Goal: Ask a question

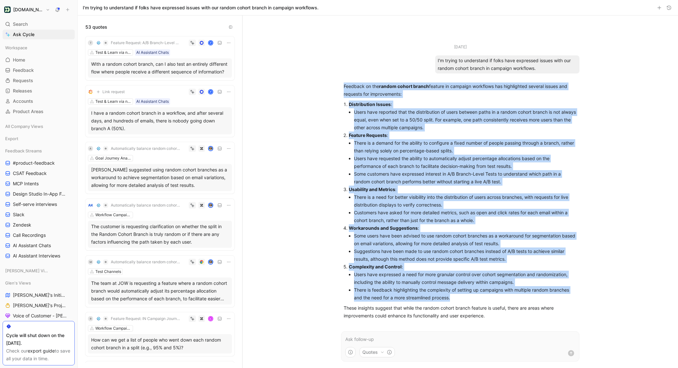
drag, startPoint x: 343, startPoint y: 86, endPoint x: 534, endPoint y: 293, distance: 281.6
click at [537, 294] on div "Feedback on the random cohort branch feature in campaign workflows has highligh…" at bounding box center [460, 200] width 233 height 237
copy div "Feedback on the random cohort branch feature in campaign workflows has highligh…"
click at [474, 176] on li "Some customers have expressed interest in A/B Branch-Level Tests to understand …" at bounding box center [465, 177] width 223 height 15
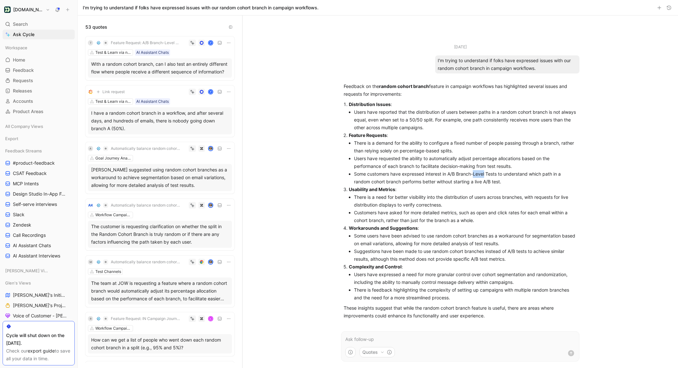
click at [474, 176] on li "Some customers have expressed interest in A/B Branch-Level Tests to understand …" at bounding box center [465, 177] width 223 height 15
click at [508, 177] on li "Some customers have expressed interest in A/B Branch-Level Tests to understand …" at bounding box center [465, 177] width 223 height 15
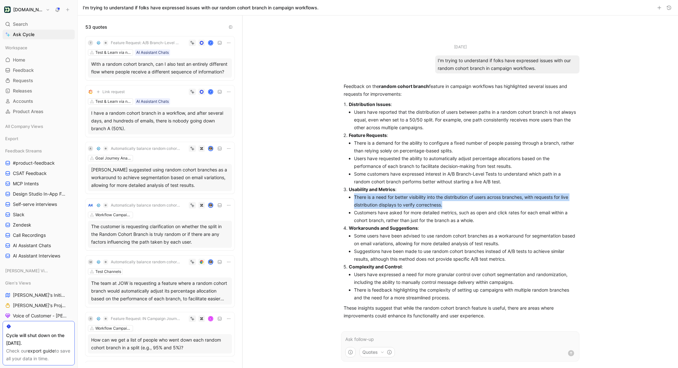
drag, startPoint x: 451, startPoint y: 202, endPoint x: 350, endPoint y: 197, distance: 100.6
click at [347, 199] on ol "Distribution Issues : Users have reported that the distribution of users betwee…" at bounding box center [460, 201] width 233 height 201
copy li "There is a need for better visibility into the distribution of users across bra…"
click at [378, 218] on li "Customers have asked for more detailed metrics, such as open and click rates fo…" at bounding box center [465, 216] width 223 height 15
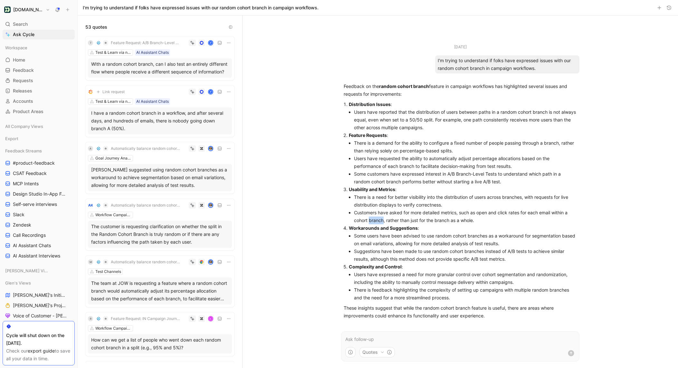
click at [378, 218] on li "Customers have asked for more detailed metrics, such as open and click rates fo…" at bounding box center [465, 216] width 223 height 15
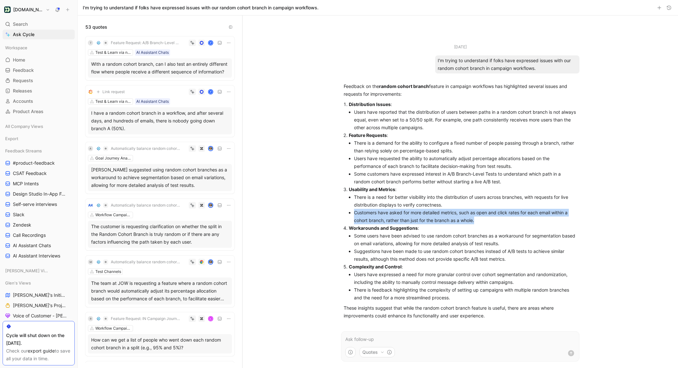
click at [378, 218] on li "Customers have asked for more detailed metrics, such as open and click rates fo…" at bounding box center [465, 216] width 223 height 15
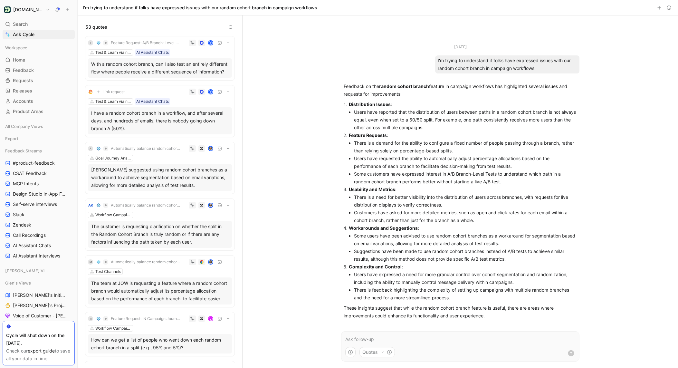
click at [414, 237] on li "Some users have been advised to use random cohort branches as a workaround for …" at bounding box center [465, 239] width 223 height 15
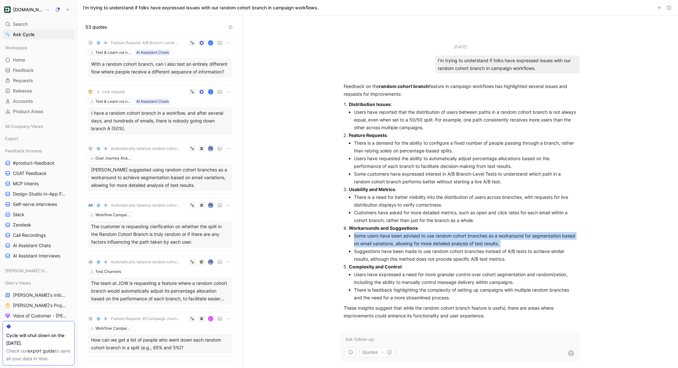
click at [414, 237] on li "Some users have been advised to use random cohort branches as a workaround for …" at bounding box center [465, 239] width 223 height 15
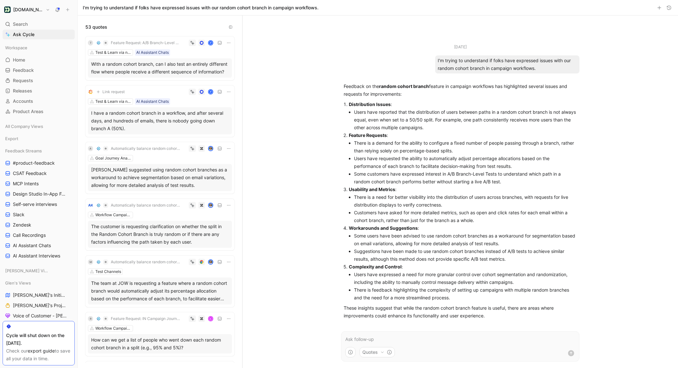
click at [427, 277] on li "Users have expressed a need for more granular control over cohort segmentation …" at bounding box center [465, 278] width 223 height 15
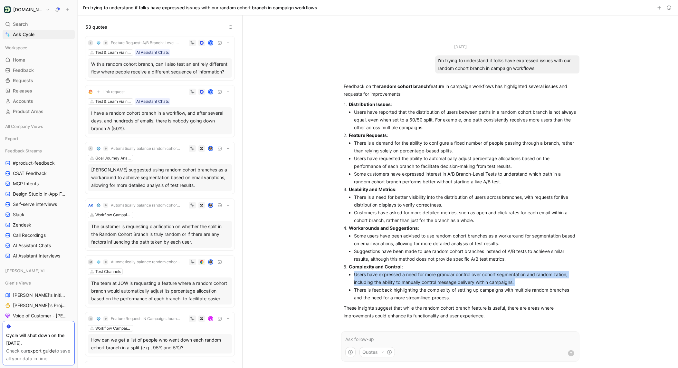
click at [427, 277] on li "Users have expressed a need for more granular control over cohort segmentation …" at bounding box center [465, 278] width 223 height 15
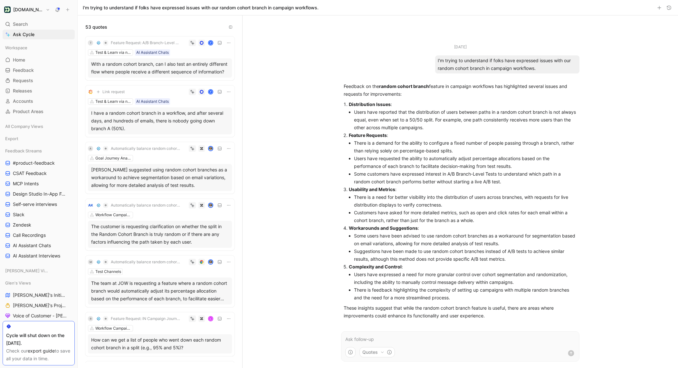
click at [428, 291] on li "There is feedback highlighting the complexity of setting up campaigns with mult…" at bounding box center [465, 293] width 223 height 15
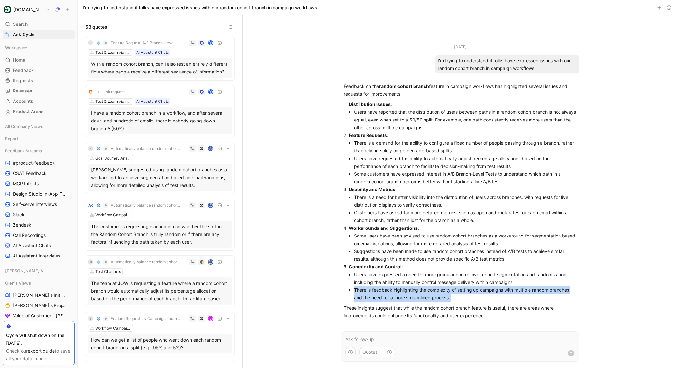
click at [428, 291] on li "There is feedback highlighting the complexity of setting up campaigns with mult…" at bounding box center [465, 293] width 223 height 15
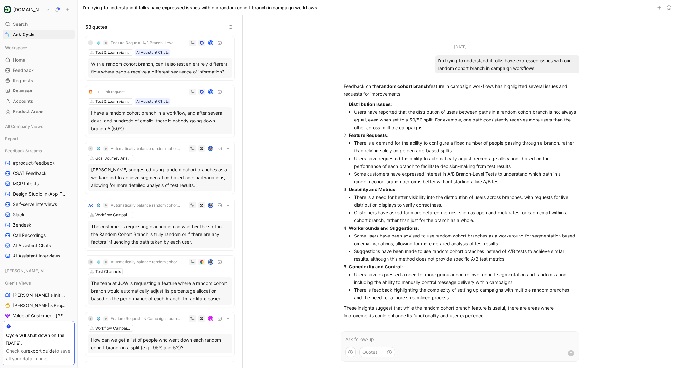
click at [387, 338] on p at bounding box center [460, 339] width 230 height 8
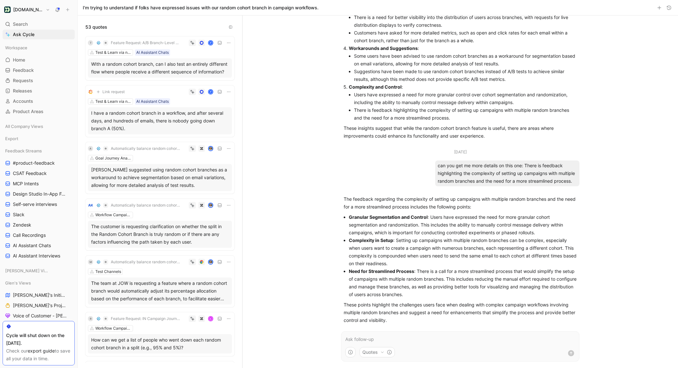
scroll to position [156, 0]
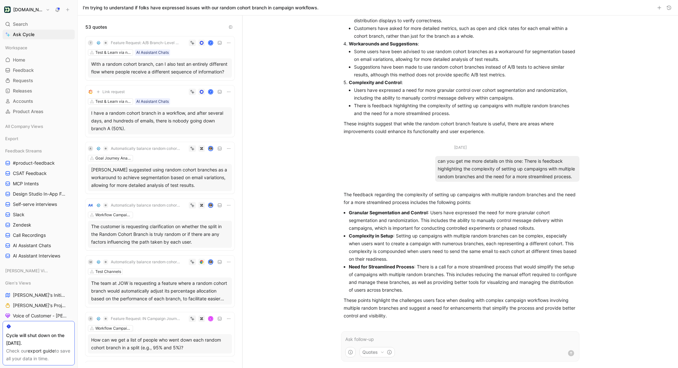
click at [383, 245] on p "Complexity in Setup : Setting up campaigns with multiple random branches can be…" at bounding box center [463, 247] width 228 height 31
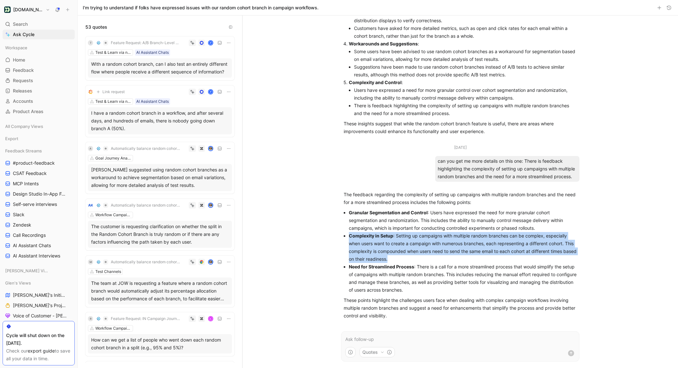
click at [383, 245] on p "Complexity in Setup : Setting up campaigns with multiple random branches can be…" at bounding box center [463, 247] width 228 height 31
copy ul "Complexity in Setup : Setting up campaigns with multiple random branches can be…"
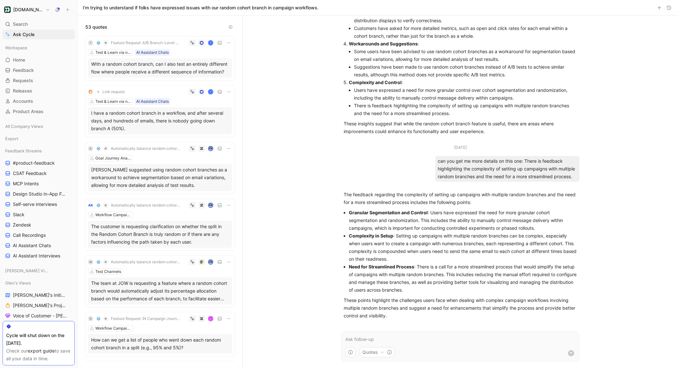
click at [372, 275] on p "Need for Streamlined Process : There is a call for a more streamlined process t…" at bounding box center [463, 278] width 228 height 31
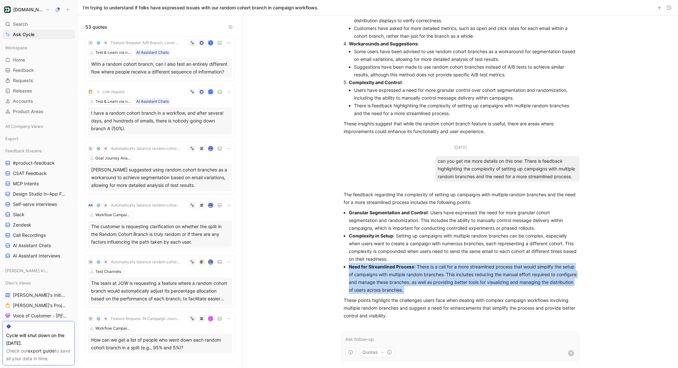
click at [372, 275] on p "Need for Streamlined Process : There is a call for a more streamlined process t…" at bounding box center [463, 278] width 228 height 31
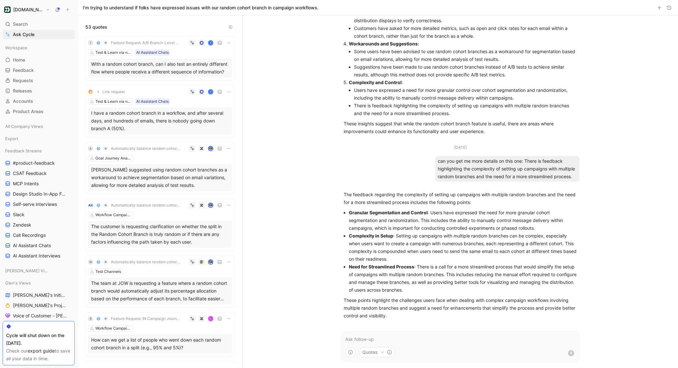
click at [372, 339] on p at bounding box center [460, 339] width 230 height 8
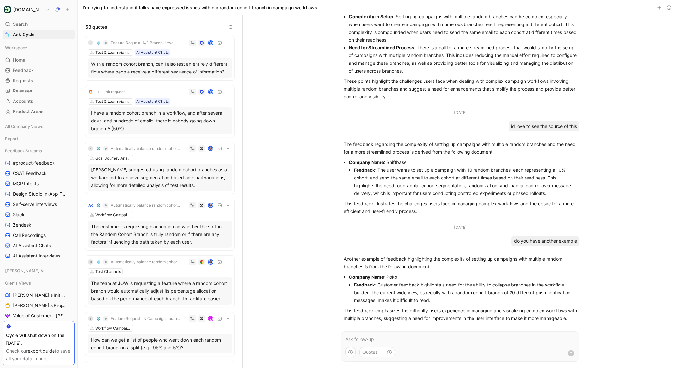
scroll to position [383, 0]
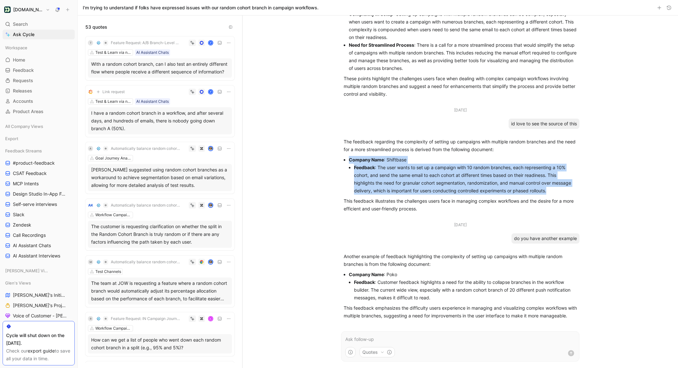
drag, startPoint x: 552, startPoint y: 188, endPoint x: 349, endPoint y: 157, distance: 205.3
click at [349, 157] on li "Company Name : Shiftbase Feedback : The user wants to set up a campaign with 10…" at bounding box center [463, 175] width 228 height 39
copy li "Company Name : Shiftbase Feedback : The user wants to set up a campaign with 10…"
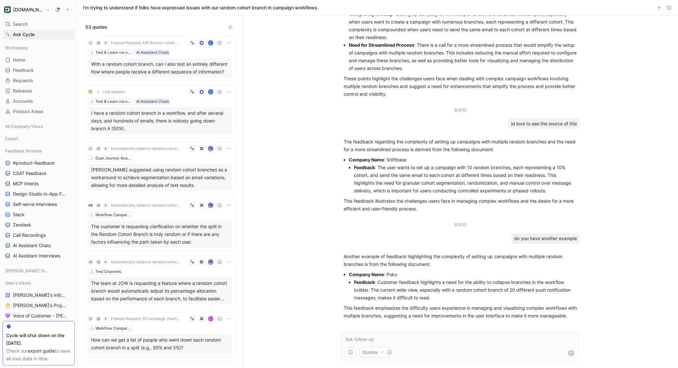
click at [400, 290] on li "Feedback : Customer feedback highlights a need for the ability to collapse bran…" at bounding box center [465, 289] width 223 height 23
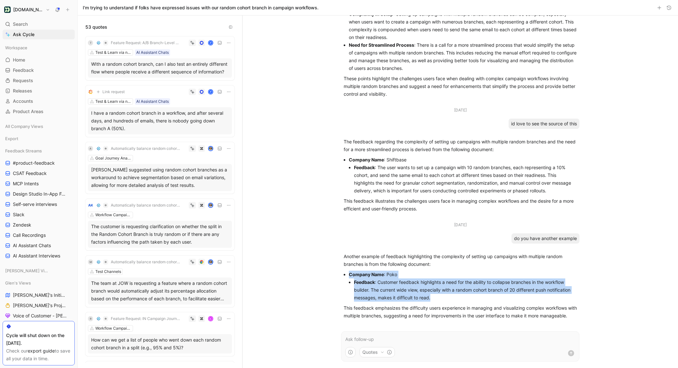
drag, startPoint x: 348, startPoint y: 266, endPoint x: 439, endPoint y: 290, distance: 94.1
click at [439, 290] on ul "Company Name : Poko Feedback : Customer feedback highlights a need for the abil…" at bounding box center [460, 286] width 233 height 31
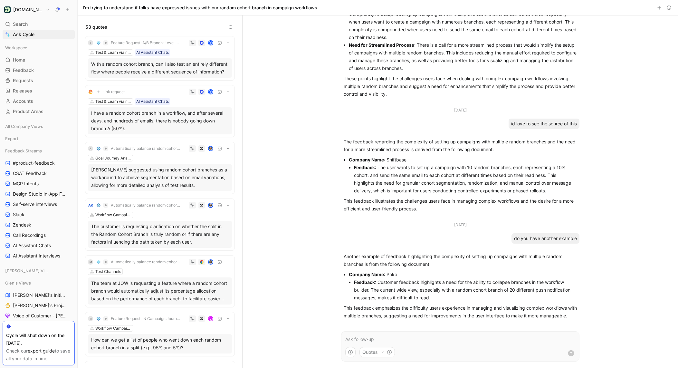
click at [406, 337] on p at bounding box center [460, 339] width 230 height 8
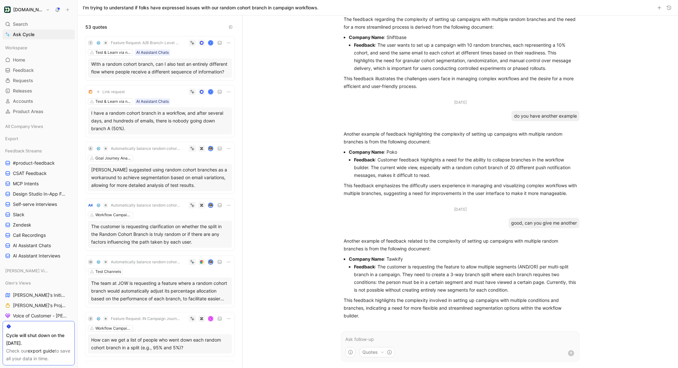
scroll to position [508, 0]
click at [380, 338] on p at bounding box center [460, 339] width 230 height 8
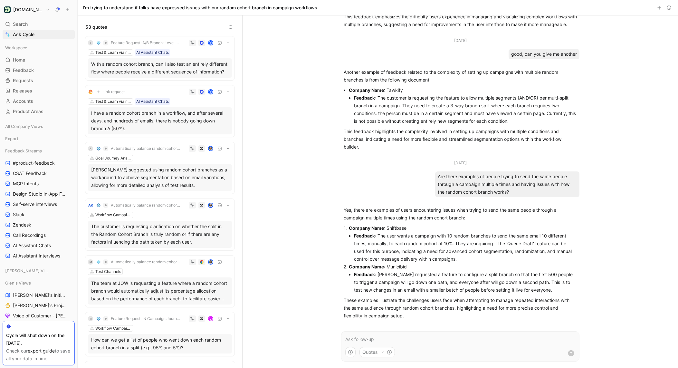
scroll to position [676, 0]
click at [467, 259] on li "Feedback : The user wants a campaign with 10 random branches to send the same e…" at bounding box center [465, 247] width 223 height 31
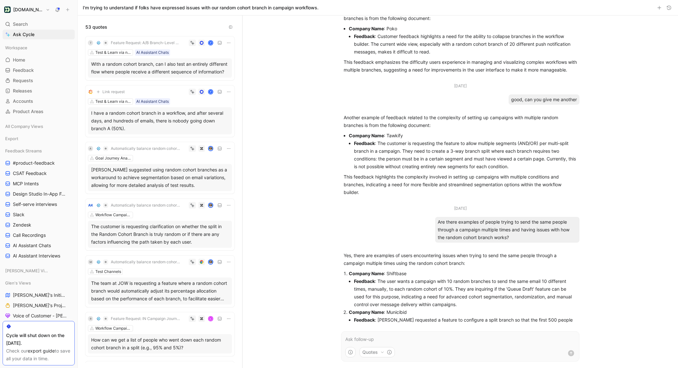
scroll to position [620, 0]
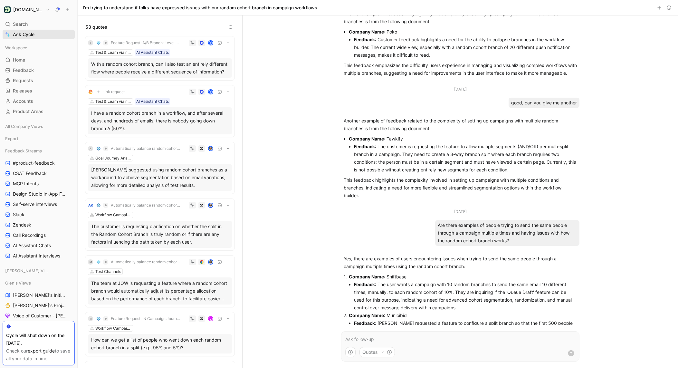
click at [29, 31] on span "Ask Cycle" at bounding box center [24, 35] width 22 height 8
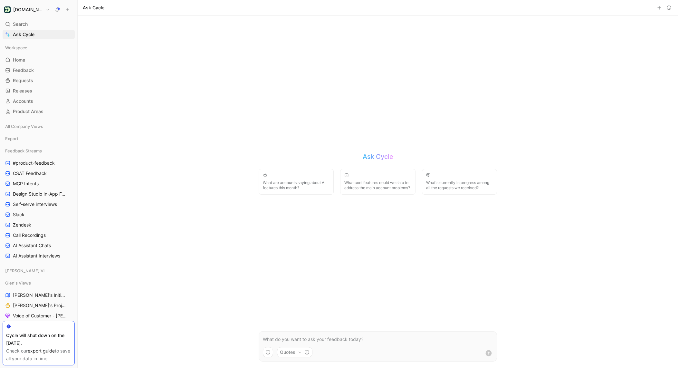
click at [300, 342] on p at bounding box center [378, 339] width 230 height 8
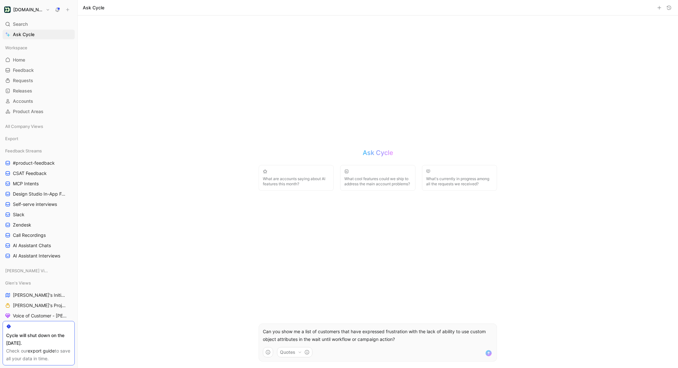
click at [355, 338] on p "Can you show me a list of customers that have expressed frustration with the la…" at bounding box center [378, 335] width 230 height 15
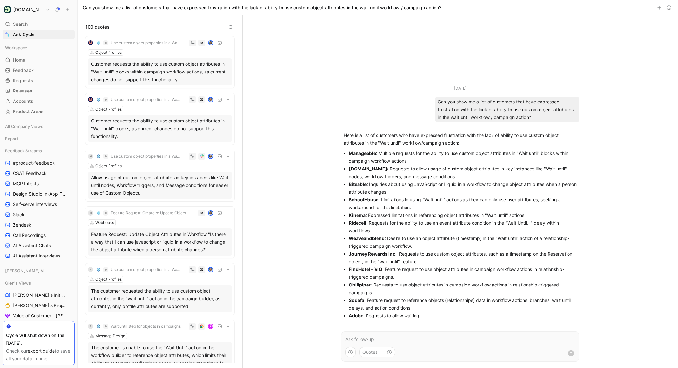
click at [408, 187] on li "Biteable : Inquiries about using JavaScript or Liquid in a workflow to change o…" at bounding box center [463, 187] width 228 height 15
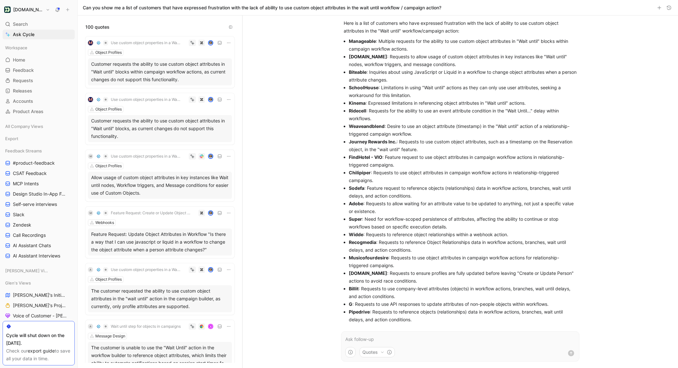
scroll to position [42, 0]
click at [425, 160] on li "FindHotel - VIO : Feature request to use object attributes in campaign workflow…" at bounding box center [463, 161] width 228 height 15
click at [419, 158] on li "FindHotel - VIO : Feature request to use object attributes in campaign workflow…" at bounding box center [463, 161] width 228 height 15
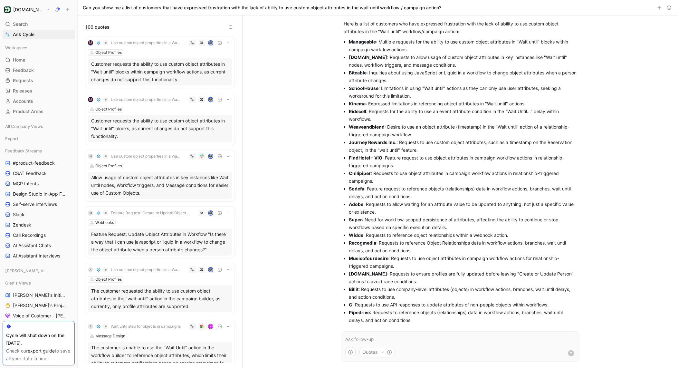
click at [419, 150] on li "Journey Rewards Inc. : Requests to use custom object attributes, such as a time…" at bounding box center [463, 146] width 228 height 15
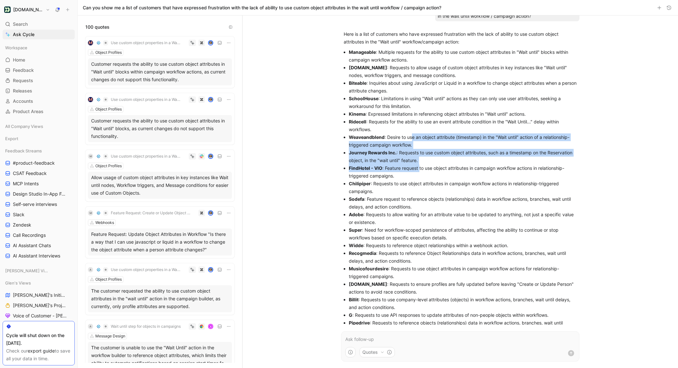
drag, startPoint x: 420, startPoint y: 149, endPoint x: 417, endPoint y: 150, distance: 4.1
click at [412, 141] on ul "Manageable : Multiple requests for the ability to use custom object attributes …" at bounding box center [460, 264] width 233 height 433
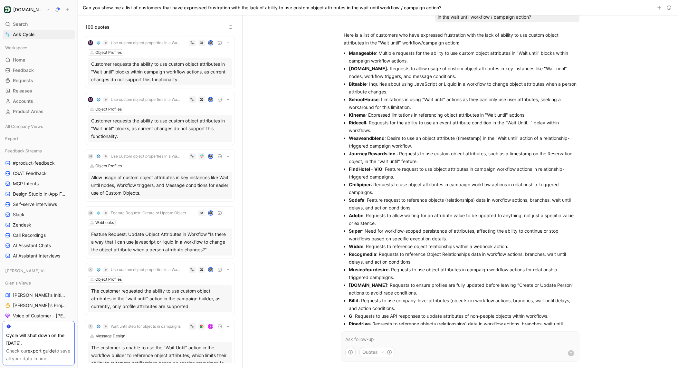
click at [417, 150] on li "Journey Rewards Inc. : Requests to use custom object attributes, such as a time…" at bounding box center [463, 157] width 228 height 15
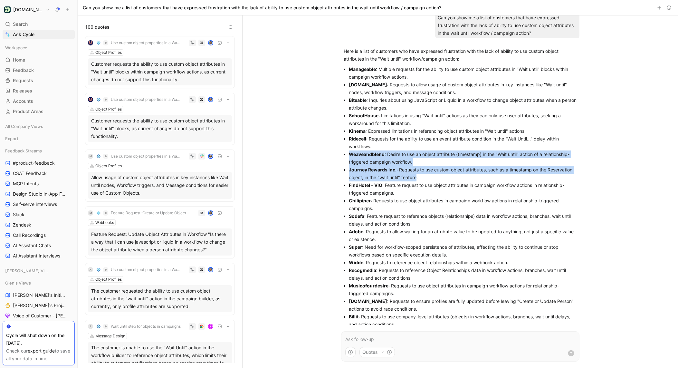
scroll to position [0, 0]
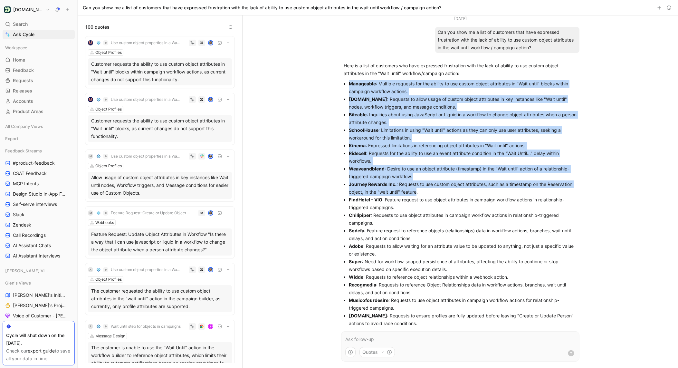
drag, startPoint x: 417, startPoint y: 162, endPoint x: 344, endPoint y: 86, distance: 105.3
click at [344, 86] on ul "Manageable : Multiple requests for the ability to use custom object attributes …" at bounding box center [460, 296] width 233 height 433
copy ul "Manageable : Multiple requests for the ability to use custom object attributes …"
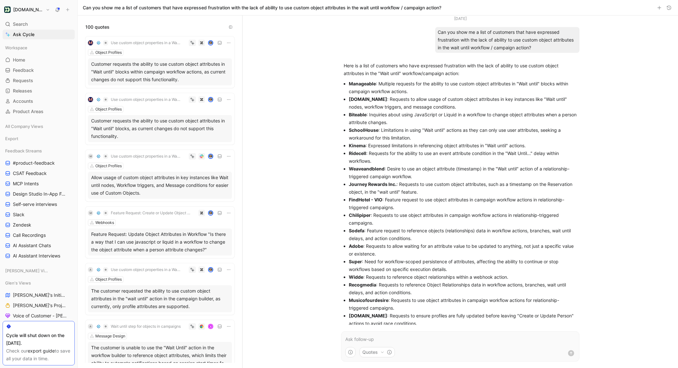
click at [423, 208] on li "FindHotel - VIO : Feature request to use object attributes in campaign workflow…" at bounding box center [463, 203] width 228 height 15
click at [426, 203] on li "FindHotel - VIO : Feature request to use object attributes in campaign workflow…" at bounding box center [463, 203] width 228 height 15
copy ul "FindHotel - VIO : Feature request to use object attributes in campaign workflow…"
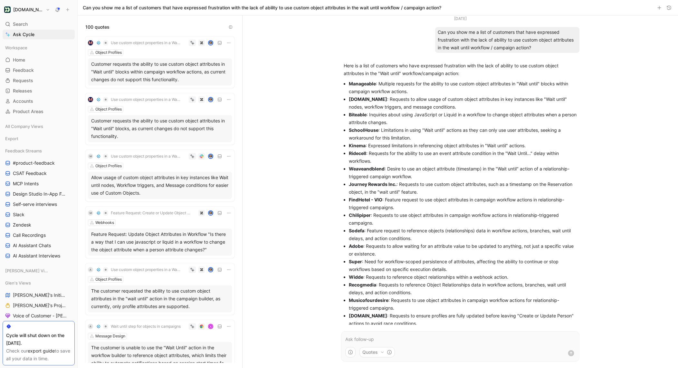
click at [365, 337] on p at bounding box center [460, 339] width 230 height 8
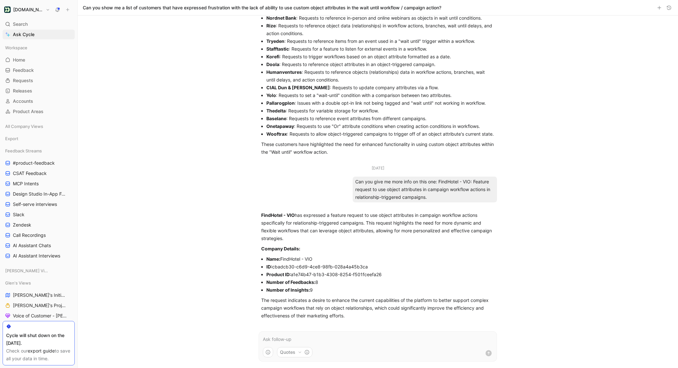
scroll to position [383, 0]
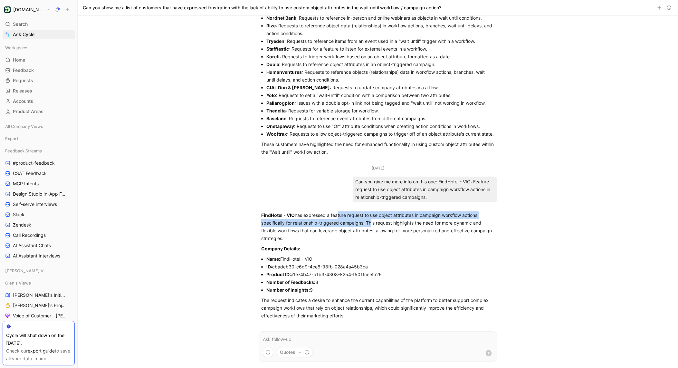
drag, startPoint x: 337, startPoint y: 214, endPoint x: 370, endPoint y: 222, distance: 34.3
click at [370, 222] on p "FindHotel - VIO has expressed a feature request to use object attributes in cam…" at bounding box center [377, 226] width 233 height 31
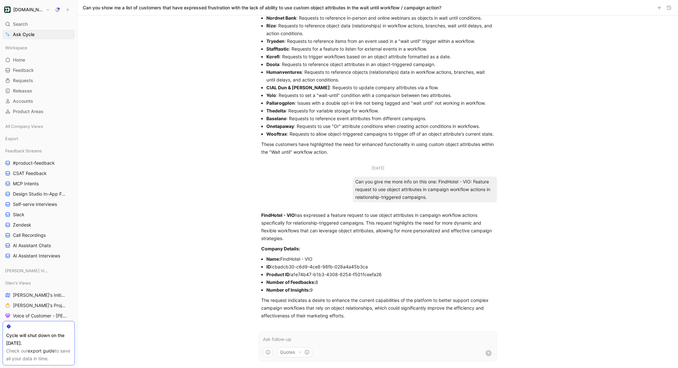
click at [308, 340] on p at bounding box center [378, 339] width 230 height 8
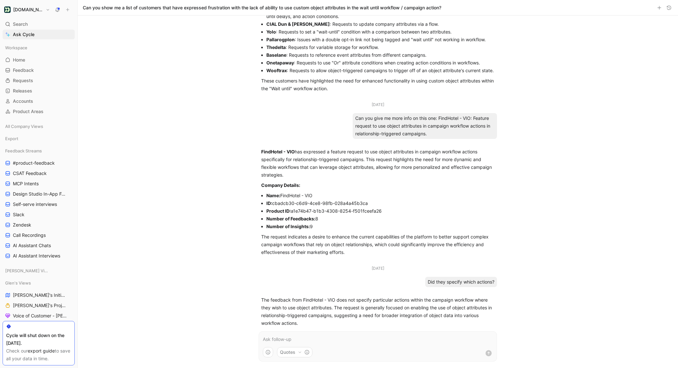
scroll to position [400, 0]
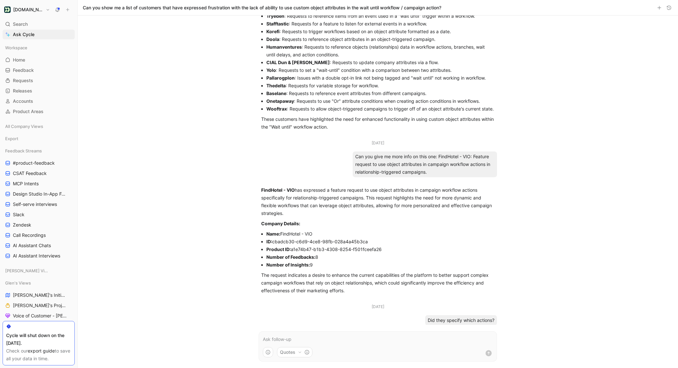
click at [319, 212] on p "FindHotel - VIO has expressed a feature request to use object attributes in cam…" at bounding box center [377, 201] width 233 height 31
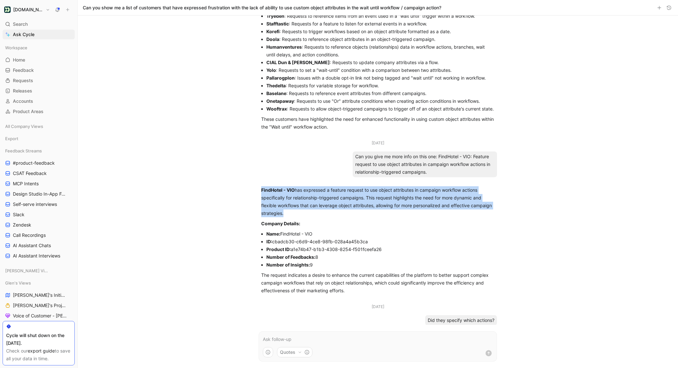
click at [319, 212] on p "FindHotel - VIO has expressed a feature request to use object attributes in cam…" at bounding box center [377, 201] width 233 height 31
copy div "FindHotel - VIO has expressed a feature request to use object attributes in cam…"
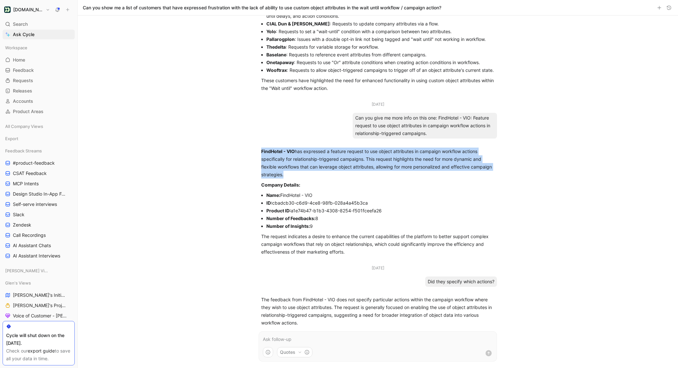
scroll to position [446, 0]
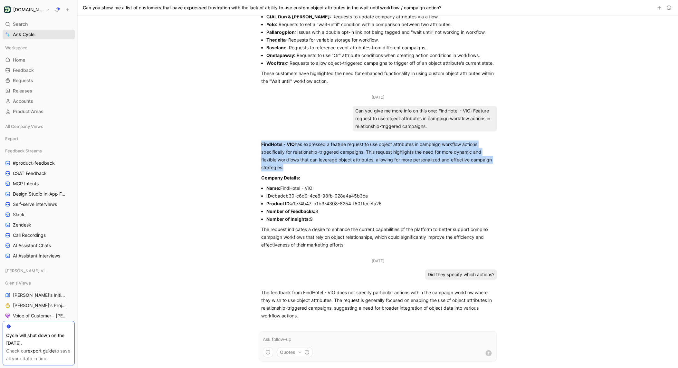
click at [35, 35] on link "Ask Cycle" at bounding box center [39, 35] width 72 height 10
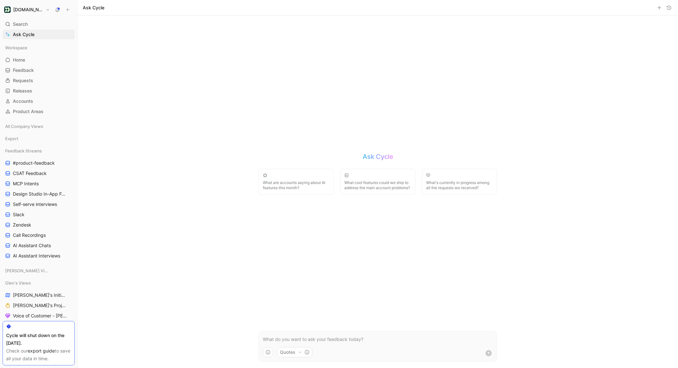
click at [280, 337] on p at bounding box center [378, 339] width 230 height 8
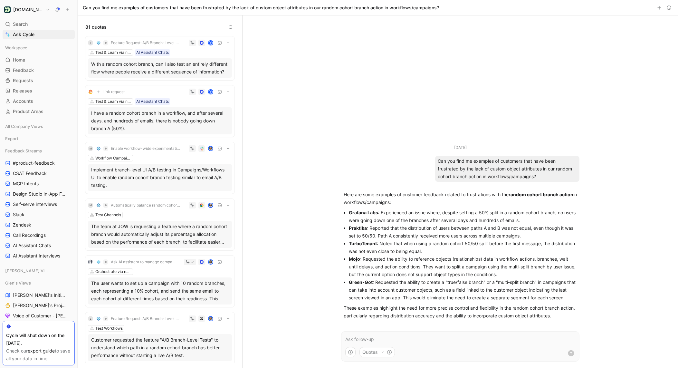
click at [463, 265] on p "Mojo : Requested the ability to reference objects (relationships) data in workf…" at bounding box center [463, 266] width 228 height 23
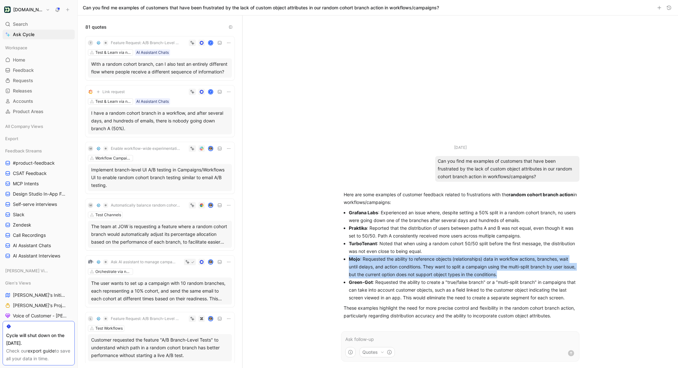
click at [463, 265] on p "Mojo : Requested the ability to reference objects (relationships) data in workf…" at bounding box center [463, 266] width 228 height 23
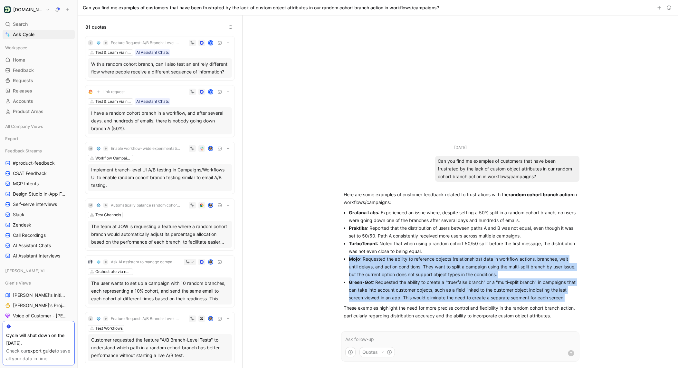
drag, startPoint x: 573, startPoint y: 296, endPoint x: 348, endPoint y: 260, distance: 228.1
click at [348, 260] on ul "Grafana Labs : Experienced an issue where, despite setting a 50% split in a ran…" at bounding box center [460, 255] width 233 height 93
copy ul "Mojo : Requested the ability to reference objects (relationships) data in workf…"
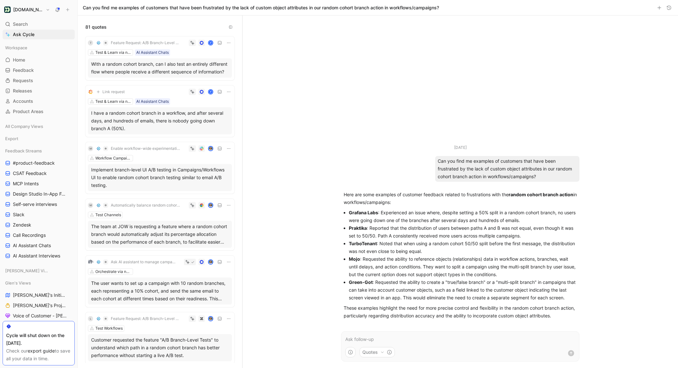
click at [381, 340] on p at bounding box center [460, 339] width 230 height 8
paste div
click at [401, 340] on p "Did this come up in any fake mccalls?" at bounding box center [460, 339] width 230 height 8
click at [421, 341] on p "Did this come up in any Figam mccalls?" at bounding box center [460, 339] width 230 height 8
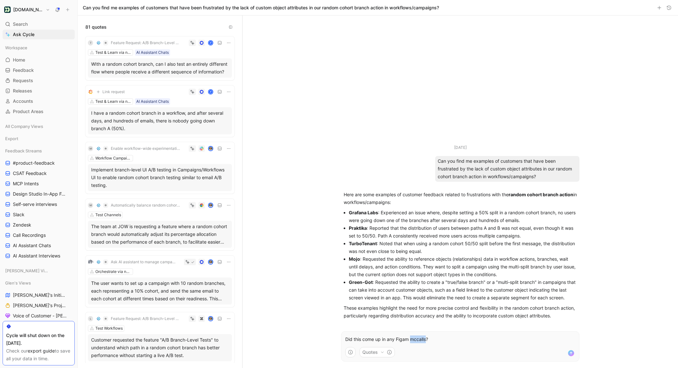
click at [421, 341] on p "Did this come up in any Figam mccalls?" at bounding box center [460, 339] width 230 height 8
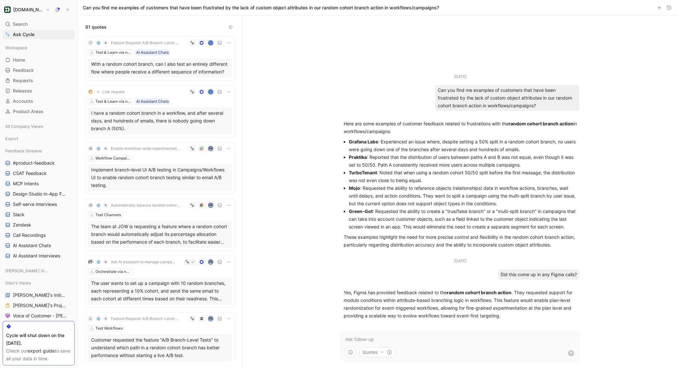
click at [357, 292] on p "Yes, Figma has provided feedback related to the random cohort branch action . T…" at bounding box center [460, 304] width 233 height 31
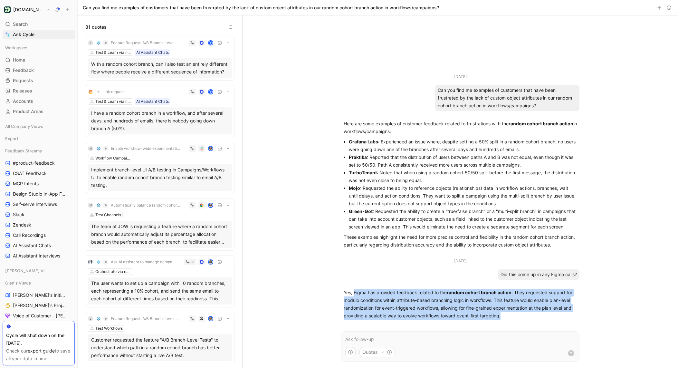
drag, startPoint x: 383, startPoint y: 294, endPoint x: 507, endPoint y: 314, distance: 125.9
click at [507, 314] on p "Yes, Figma has provided feedback related to the random cohort branch action . T…" at bounding box center [460, 304] width 233 height 31
copy p "Figma has provided feedback related to the random cohort branch action . They r…"
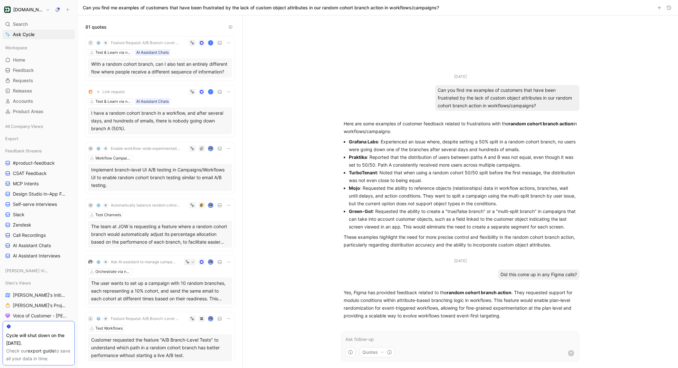
click at [399, 340] on p at bounding box center [460, 339] width 230 height 8
click at [399, 339] on p at bounding box center [460, 339] width 230 height 8
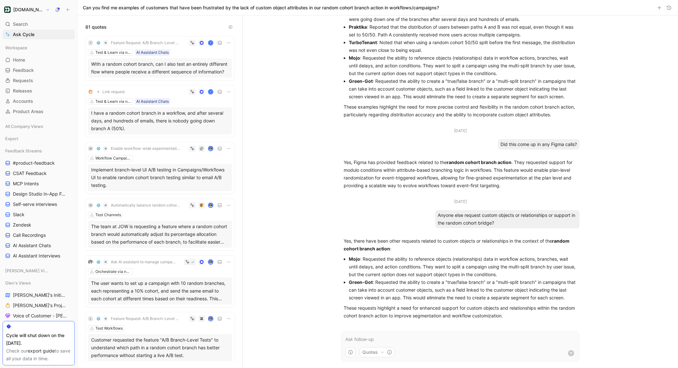
click at [302, 136] on div "[DATE] Can you find me examples of customers that have been frustrated by the l…" at bounding box center [461, 191] width 436 height 352
